Goal: Information Seeking & Learning: Learn about a topic

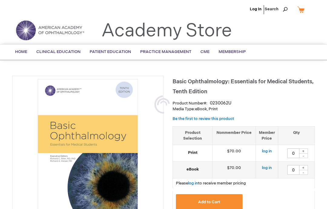
type input "0"
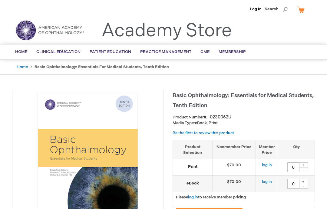
click at [114, 25] on link "Academy Store" at bounding box center [166, 31] width 130 height 22
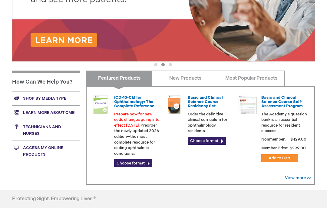
scroll to position [144, 0]
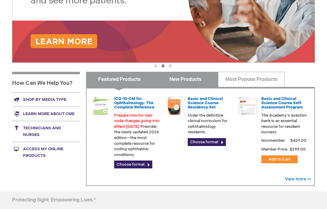
click at [184, 81] on link "New Products" at bounding box center [185, 79] width 66 height 15
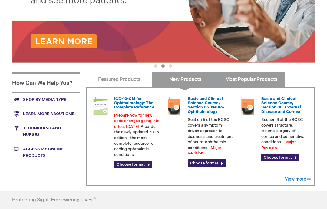
click at [265, 78] on link "Most Popular Products" at bounding box center [251, 79] width 66 height 15
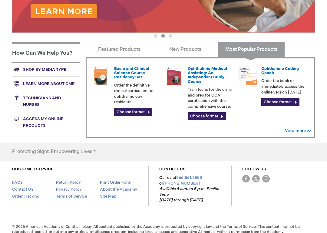
scroll to position [178, 0]
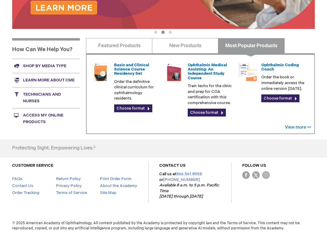
click at [17, 77] on link "Learn more about CME" at bounding box center [46, 80] width 68 height 14
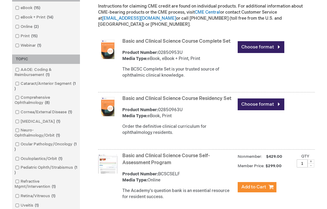
scroll to position [187, 0]
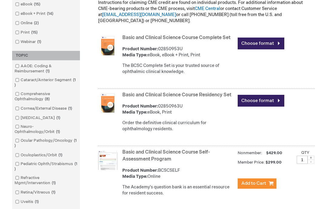
click at [278, 95] on link "Choose format" at bounding box center [261, 101] width 47 height 12
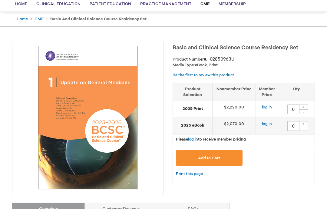
scroll to position [48, 0]
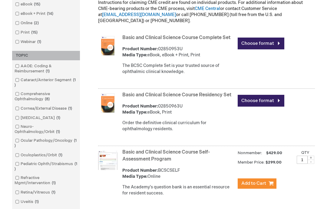
click at [268, 38] on link "Choose format" at bounding box center [261, 44] width 47 height 12
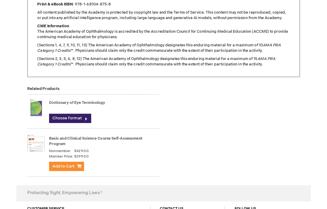
scroll to position [606, 0]
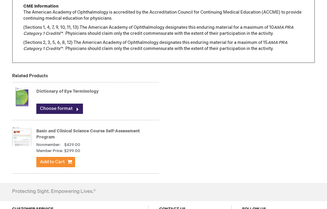
click at [65, 107] on link "Choose format" at bounding box center [59, 109] width 47 height 10
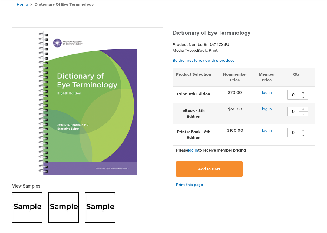
scroll to position [64, 0]
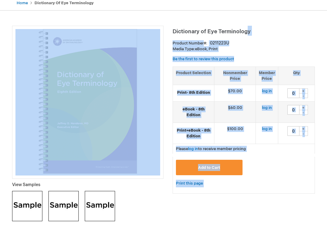
click at [301, 26] on h1 "Dictionary of Eye Terminology" at bounding box center [244, 31] width 142 height 10
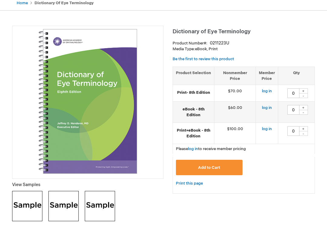
click at [193, 30] on span "Dictionary of Eye Terminology" at bounding box center [212, 32] width 78 height 6
copy span "Dictionary of Eye Terminolog"
